Goal: Information Seeking & Learning: Learn about a topic

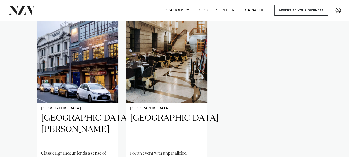
scroll to position [384, 0]
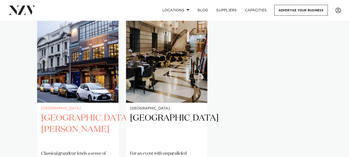
click at [86, 119] on h2 "[GEOGRAPHIC_DATA][PERSON_NAME]" at bounding box center [77, 130] width 73 height 34
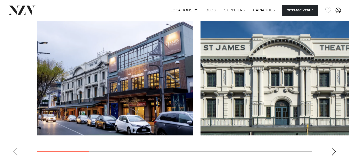
scroll to position [541, 0]
click at [334, 148] on div "Next slide" at bounding box center [334, 151] width 5 height 8
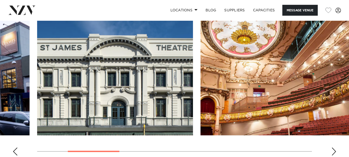
click at [334, 148] on div "Next slide" at bounding box center [334, 151] width 5 height 8
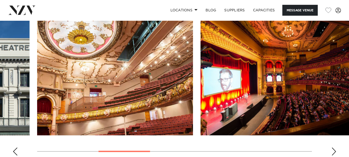
click at [334, 148] on div "Next slide" at bounding box center [334, 151] width 5 height 8
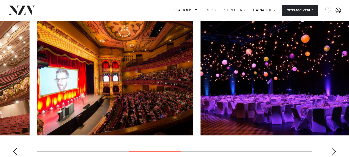
click at [334, 148] on div "Next slide" at bounding box center [334, 151] width 5 height 8
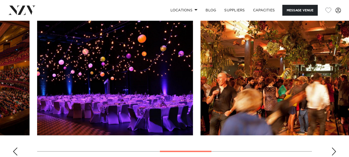
click at [334, 148] on div "Next slide" at bounding box center [334, 151] width 5 height 8
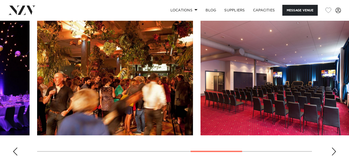
click at [334, 148] on div "Next slide" at bounding box center [334, 151] width 5 height 8
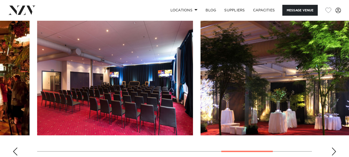
click at [334, 148] on div "Next slide" at bounding box center [334, 151] width 5 height 8
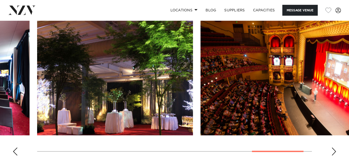
click at [334, 148] on div "Next slide" at bounding box center [334, 151] width 5 height 8
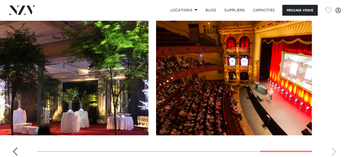
click at [334, 148] on swiper-container at bounding box center [174, 90] width 349 height 139
click at [14, 148] on div "Previous slide" at bounding box center [15, 151] width 5 height 8
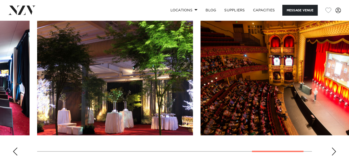
click at [14, 148] on div "Previous slide" at bounding box center [15, 151] width 5 height 8
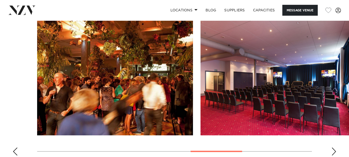
click at [14, 148] on div "Previous slide" at bounding box center [15, 151] width 5 height 8
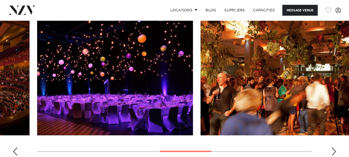
click at [14, 148] on div "Previous slide" at bounding box center [15, 151] width 5 height 8
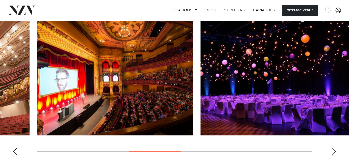
click at [14, 148] on div "Previous slide" at bounding box center [15, 151] width 5 height 8
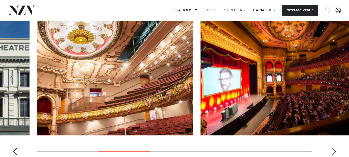
click at [14, 148] on div "Previous slide" at bounding box center [15, 151] width 5 height 8
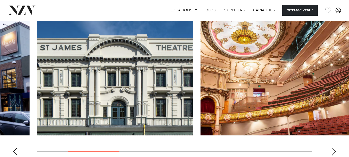
click at [330, 150] on swiper-container at bounding box center [174, 90] width 349 height 139
click at [335, 149] on div "Next slide" at bounding box center [334, 151] width 5 height 8
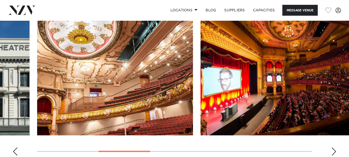
click at [335, 149] on div "Next slide" at bounding box center [334, 151] width 5 height 8
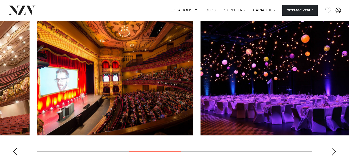
click at [312, 98] on img "5 / 9" at bounding box center [279, 78] width 156 height 115
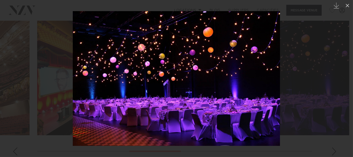
click at [312, 98] on div at bounding box center [176, 78] width 353 height 157
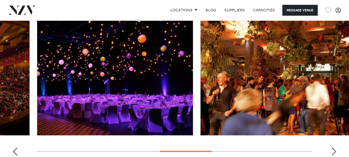
click at [150, 95] on img "5 / 9" at bounding box center [115, 78] width 156 height 115
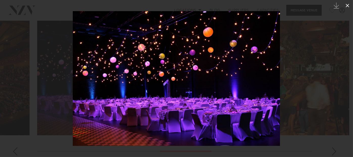
click at [347, 6] on icon at bounding box center [348, 6] width 6 height 6
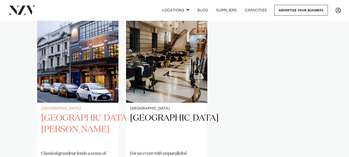
click at [75, 118] on h2 "[GEOGRAPHIC_DATA][PERSON_NAME]" at bounding box center [77, 130] width 73 height 34
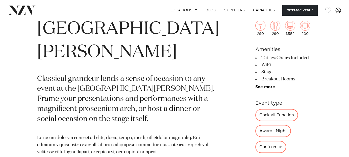
scroll to position [195, 0]
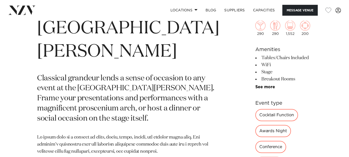
click at [291, 125] on div "Awards Night" at bounding box center [274, 131] width 36 height 12
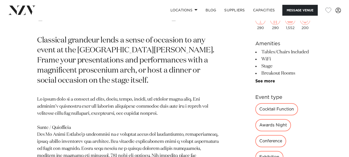
click at [256, 145] on div "290 290 1,552 200 Amenities Tables/Chairs Included WiFi Stage Breakout Rooms Pr…" at bounding box center [284, 143] width 57 height 299
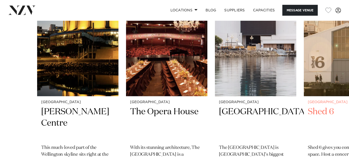
scroll to position [868, 0]
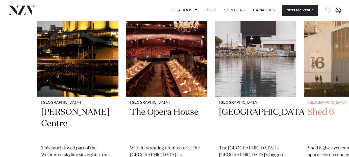
click at [329, 43] on img "4 / 4" at bounding box center [344, 41] width 81 height 109
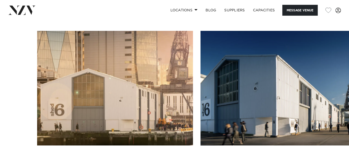
scroll to position [562, 0]
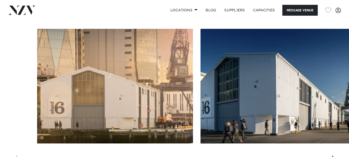
click at [334, 156] on div "Next slide" at bounding box center [334, 160] width 5 height 8
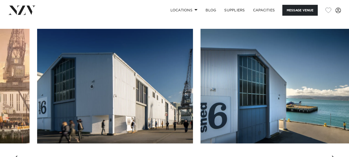
click at [334, 156] on div "Next slide" at bounding box center [334, 160] width 5 height 8
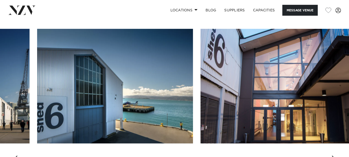
click at [334, 156] on div "Next slide" at bounding box center [334, 160] width 5 height 8
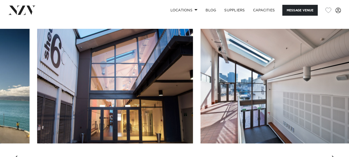
click at [334, 156] on div "Next slide" at bounding box center [334, 160] width 5 height 8
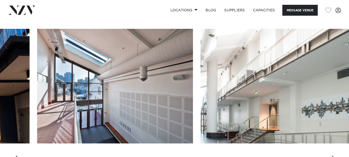
click at [334, 156] on div "Next slide" at bounding box center [334, 160] width 5 height 8
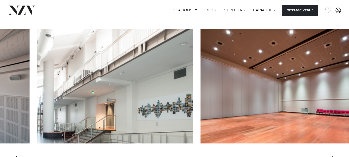
click at [334, 156] on div "Next slide" at bounding box center [334, 160] width 5 height 8
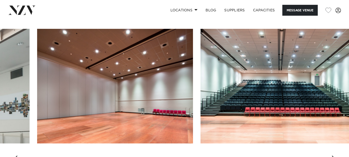
click at [334, 156] on div "Next slide" at bounding box center [334, 160] width 5 height 8
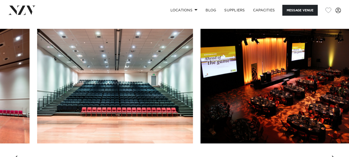
click at [334, 156] on div "Next slide" at bounding box center [334, 160] width 5 height 8
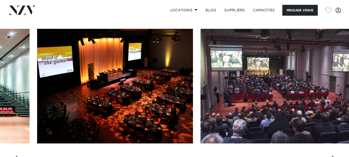
click at [334, 156] on div "Next slide" at bounding box center [334, 160] width 5 height 8
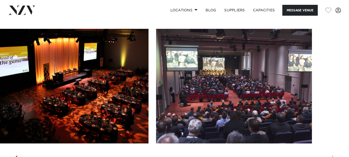
click at [16, 156] on div "Previous slide" at bounding box center [15, 160] width 5 height 8
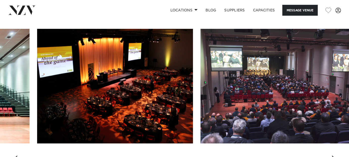
click at [16, 156] on div "Previous slide" at bounding box center [15, 160] width 5 height 8
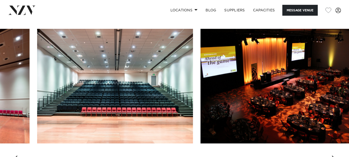
click at [16, 156] on div "Previous slide" at bounding box center [15, 160] width 5 height 8
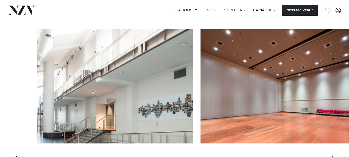
click at [16, 156] on div "Previous slide" at bounding box center [15, 160] width 5 height 8
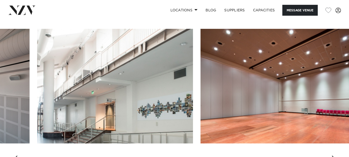
click at [16, 156] on div "Previous slide" at bounding box center [15, 160] width 5 height 8
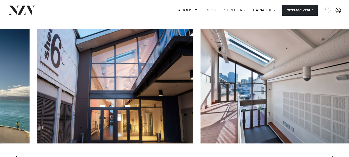
click at [16, 156] on div "Previous slide" at bounding box center [15, 160] width 5 height 8
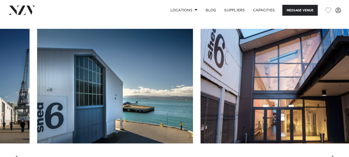
click at [16, 156] on div "Previous slide" at bounding box center [15, 160] width 5 height 8
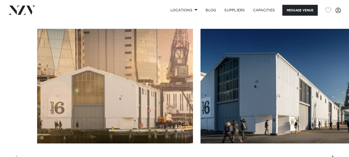
click at [16, 149] on swiper-container at bounding box center [174, 98] width 349 height 139
